Goal: Information Seeking & Learning: Learn about a topic

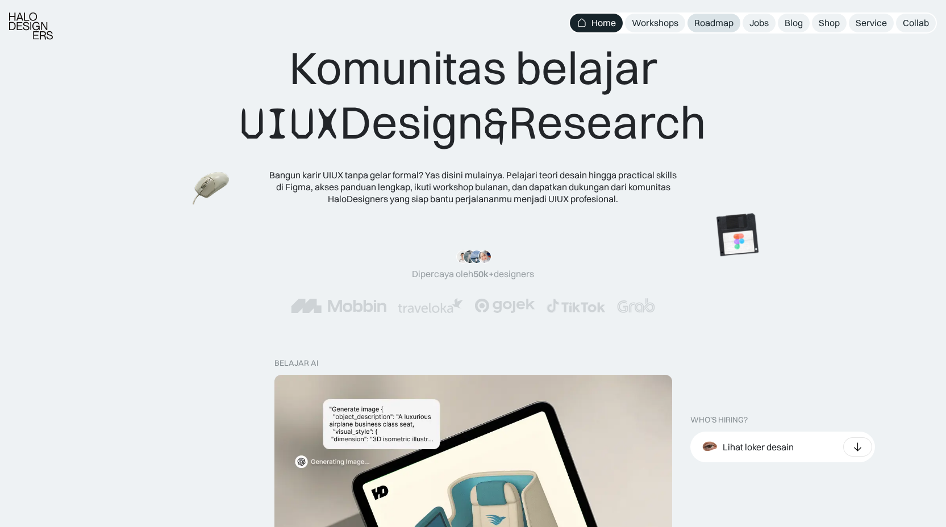
scroll to position [20, 0]
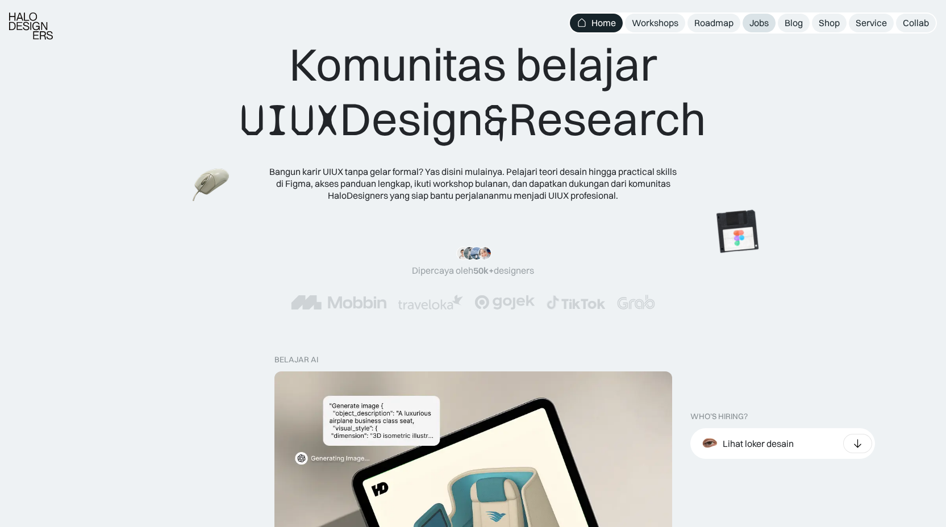
click at [758, 20] on div "Jobs" at bounding box center [758, 23] width 19 height 12
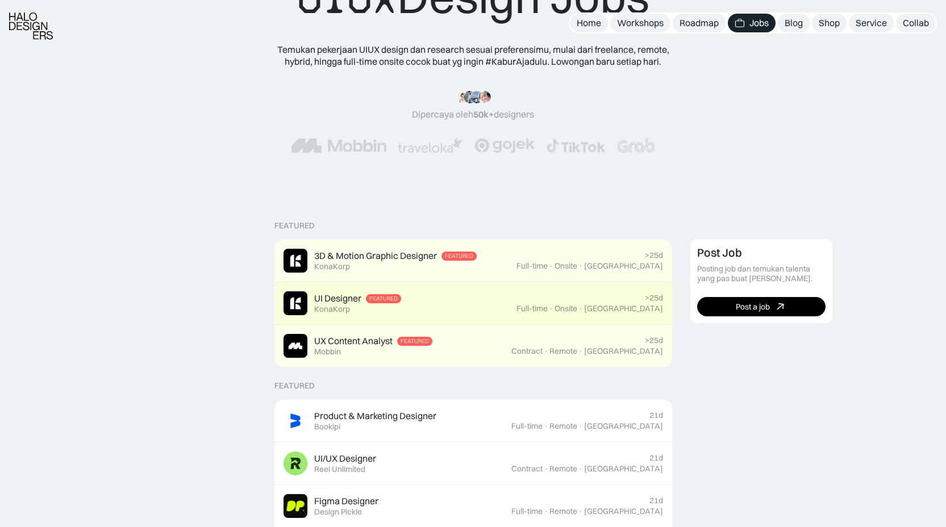
scroll to position [440, 0]
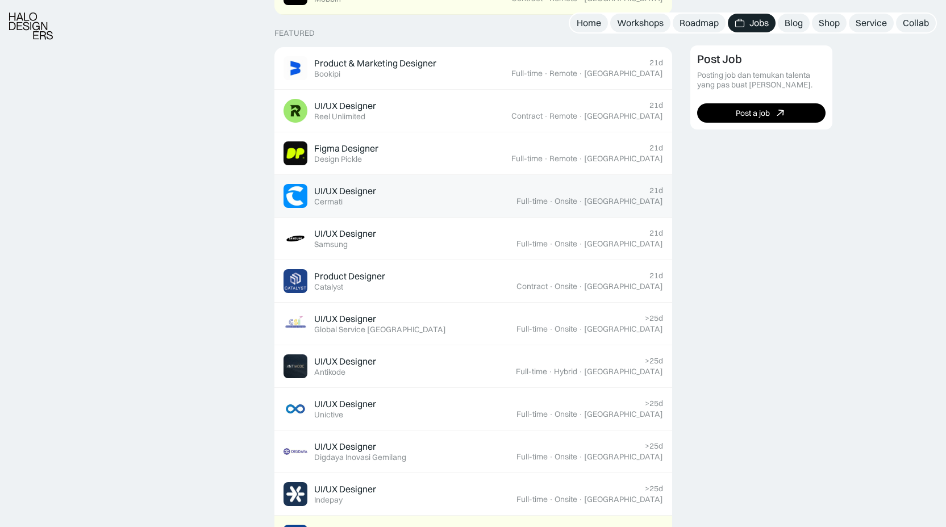
click at [456, 202] on div "UI/UX Designer Featured Cermati" at bounding box center [399, 196] width 233 height 24
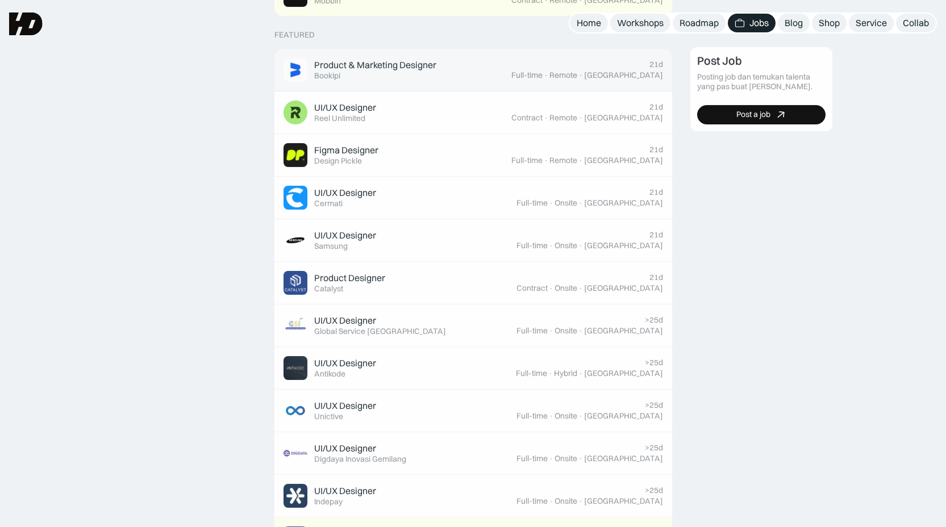
scroll to position [440, 0]
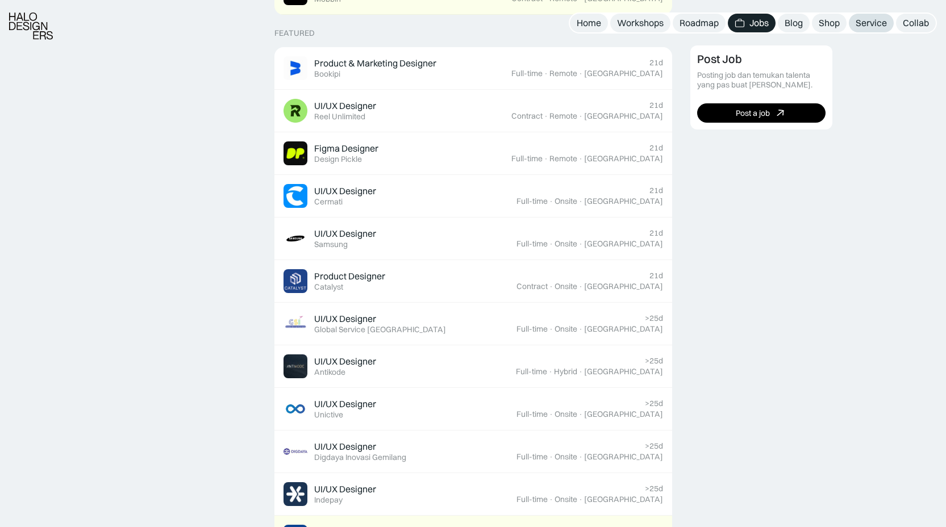
click at [864, 23] on div "Service" at bounding box center [870, 23] width 31 height 12
click at [619, 22] on div "Workshops" at bounding box center [640, 23] width 47 height 12
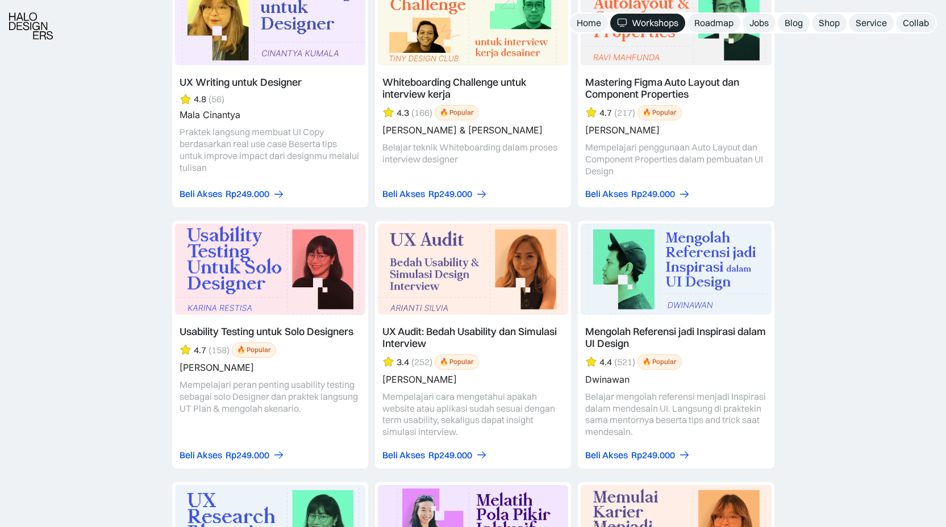
scroll to position [3928, 0]
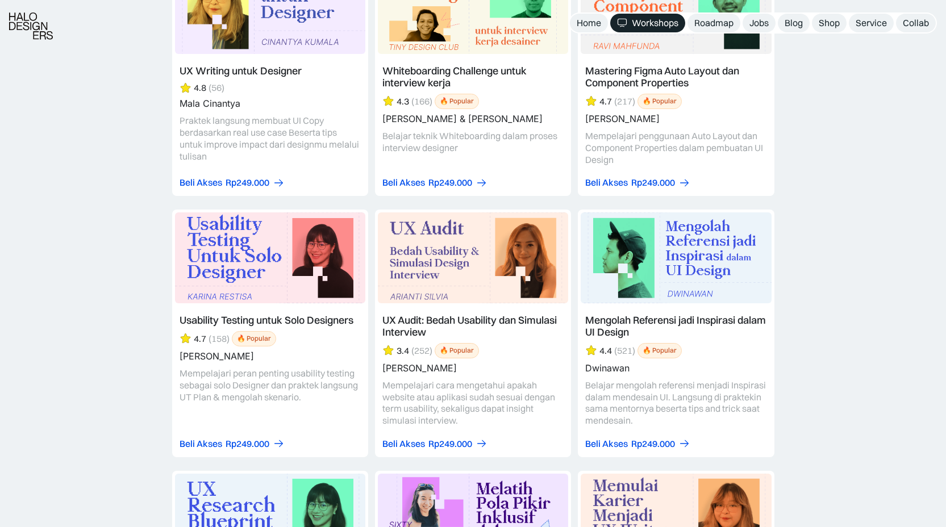
click at [307, 173] on link at bounding box center [270, 78] width 196 height 236
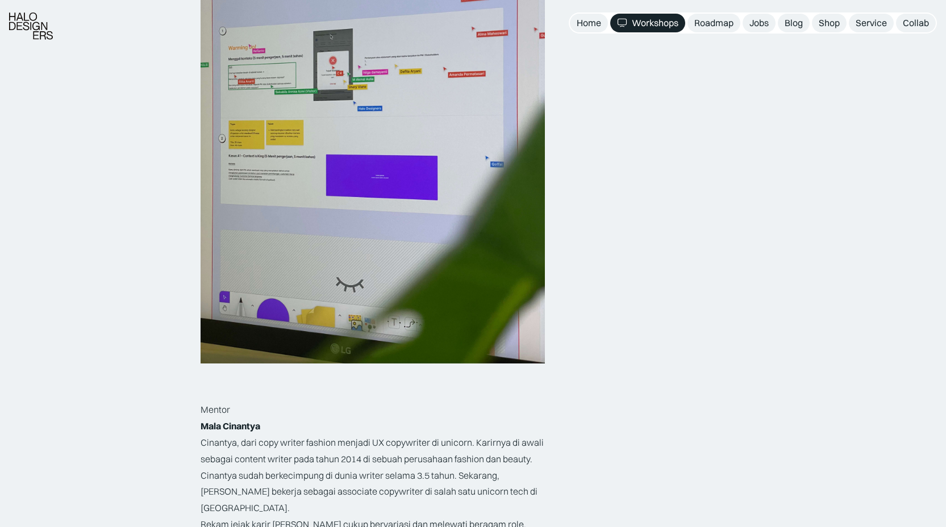
scroll to position [1230, 0]
